Goal: Obtain resource: Obtain resource

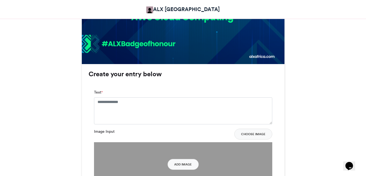
scroll to position [325, 0]
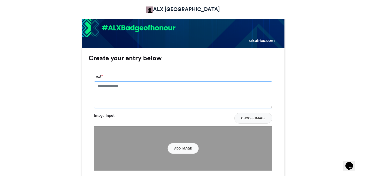
click at [124, 86] on textarea "Text *" at bounding box center [183, 94] width 178 height 27
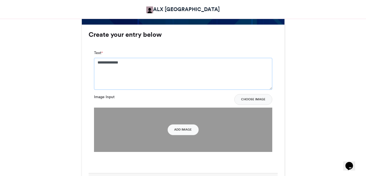
scroll to position [379, 0]
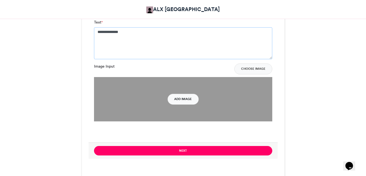
type textarea "**********"
click at [178, 99] on button "Add Image" at bounding box center [182, 99] width 31 height 11
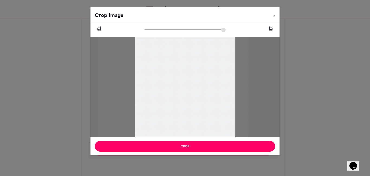
drag, startPoint x: 195, startPoint y: 91, endPoint x: 183, endPoint y: 91, distance: 11.9
click at [183, 91] on div at bounding box center [173, 87] width 150 height 100
drag, startPoint x: 145, startPoint y: 30, endPoint x: 148, endPoint y: 30, distance: 3.0
type input "******"
click at [148, 30] on input "zoom" at bounding box center [184, 29] width 81 height 5
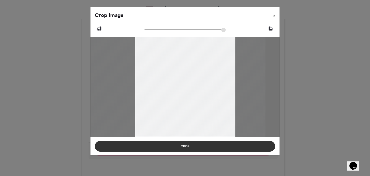
click at [180, 143] on button "Crop" at bounding box center [185, 146] width 180 height 11
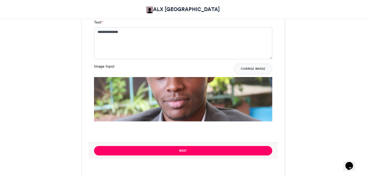
click at [202, 156] on div "Next" at bounding box center [182, 151] width 189 height 16
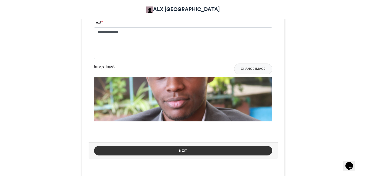
click at [202, 152] on button "Next" at bounding box center [183, 150] width 178 height 9
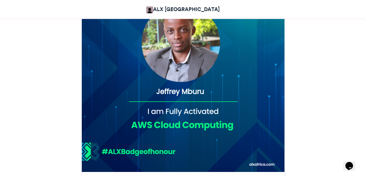
scroll to position [215, 0]
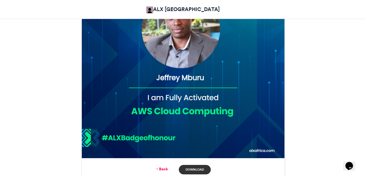
click at [189, 169] on link "Download" at bounding box center [195, 169] width 32 height 9
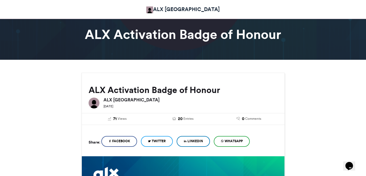
scroll to position [27, 0]
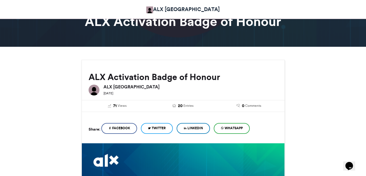
click at [196, 131] on link "LinkedIn" at bounding box center [192, 128] width 33 height 11
